Goal: Task Accomplishment & Management: Complete application form

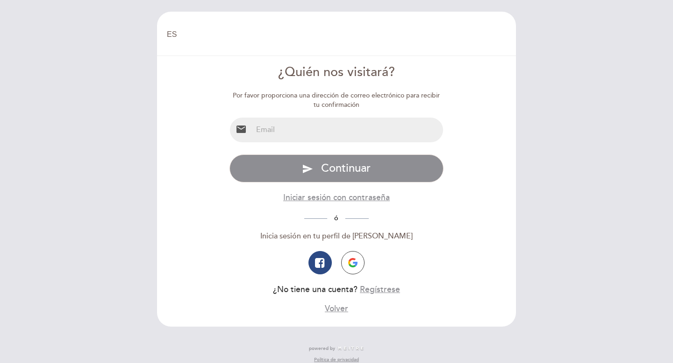
select select "es"
click at [357, 133] on input "email" at bounding box center [347, 130] width 191 height 25
type input "[EMAIL_ADDRESS][DOMAIN_NAME]"
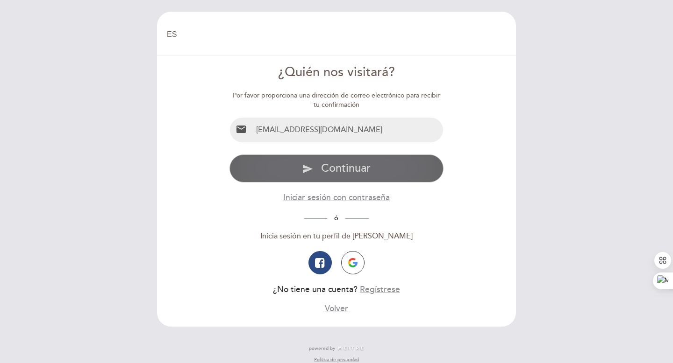
click at [353, 174] on span "Continuar" at bounding box center [346, 169] width 50 height 14
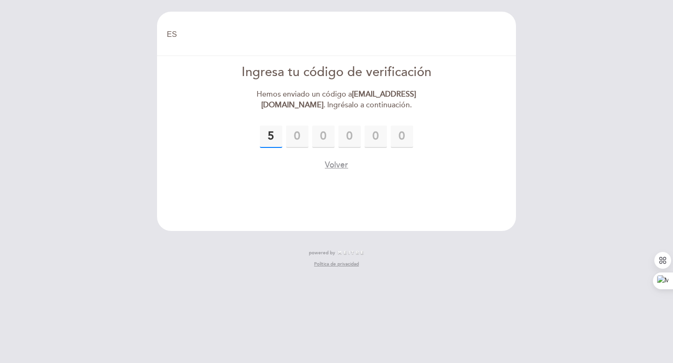
type input "5"
type input "7"
type input "6"
type input "2"
type input "9"
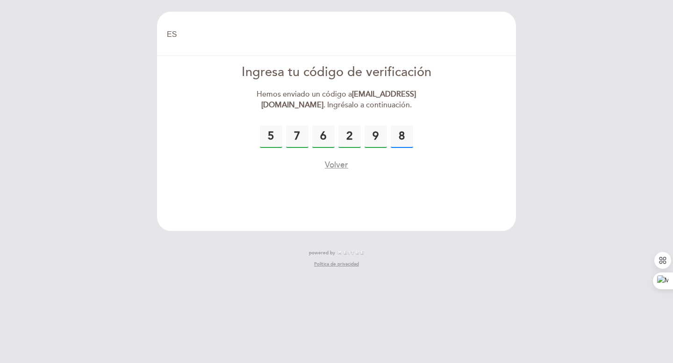
type input "8"
